Goal: Go to known website: Access a specific website the user already knows

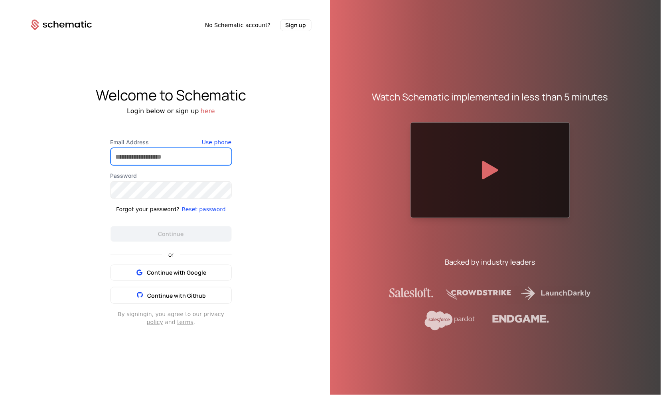
click at [153, 162] on input "Email Address" at bounding box center [171, 156] width 120 height 17
click at [0, 395] on com-1password-button at bounding box center [0, 395] width 0 height 0
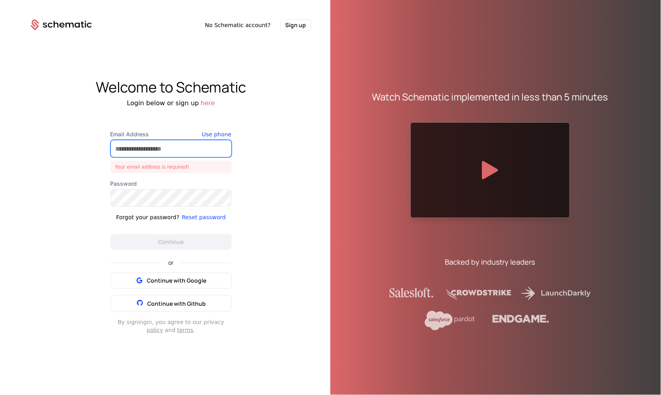
type input "**********"
